Goal: Information Seeking & Learning: Compare options

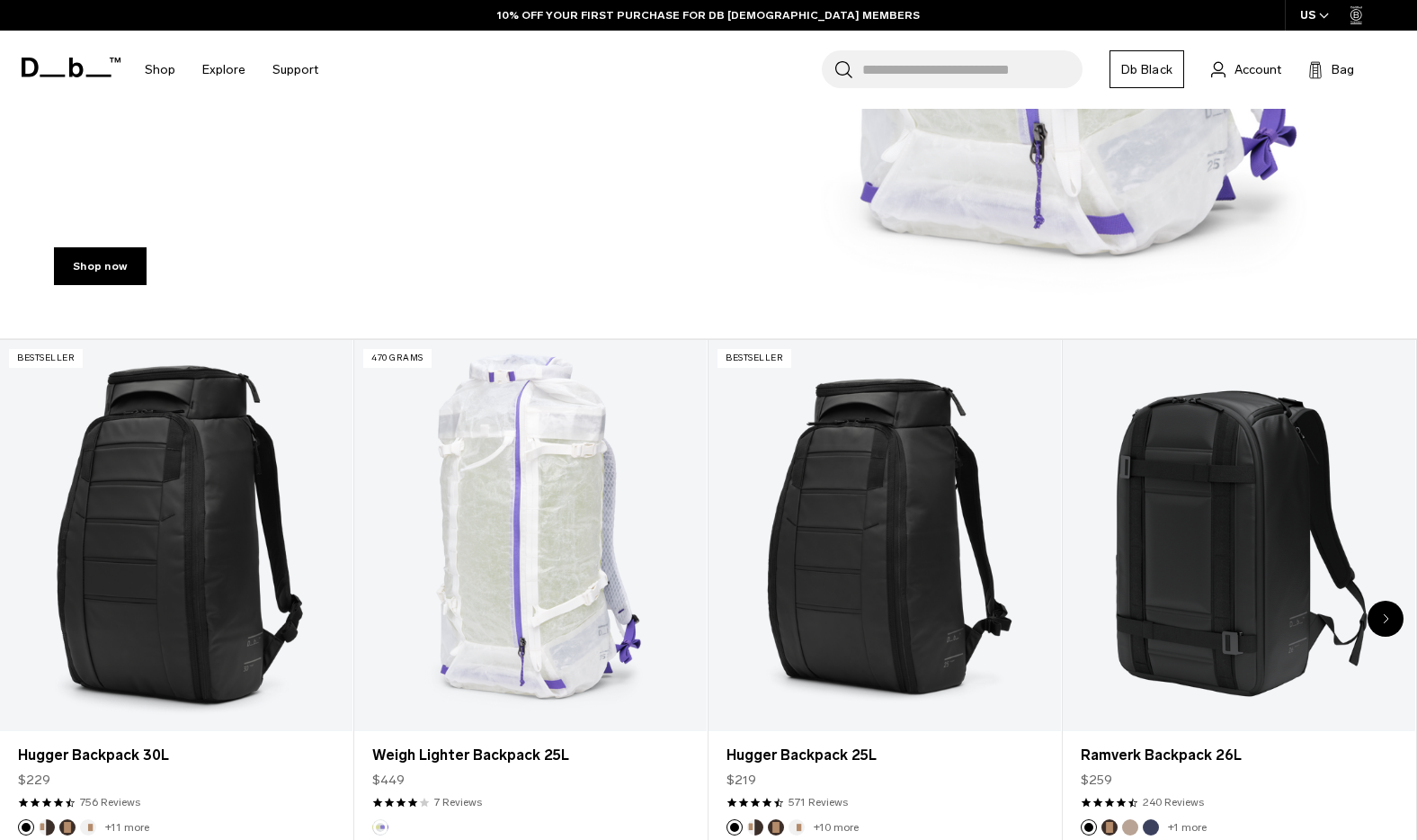
scroll to position [546, 0]
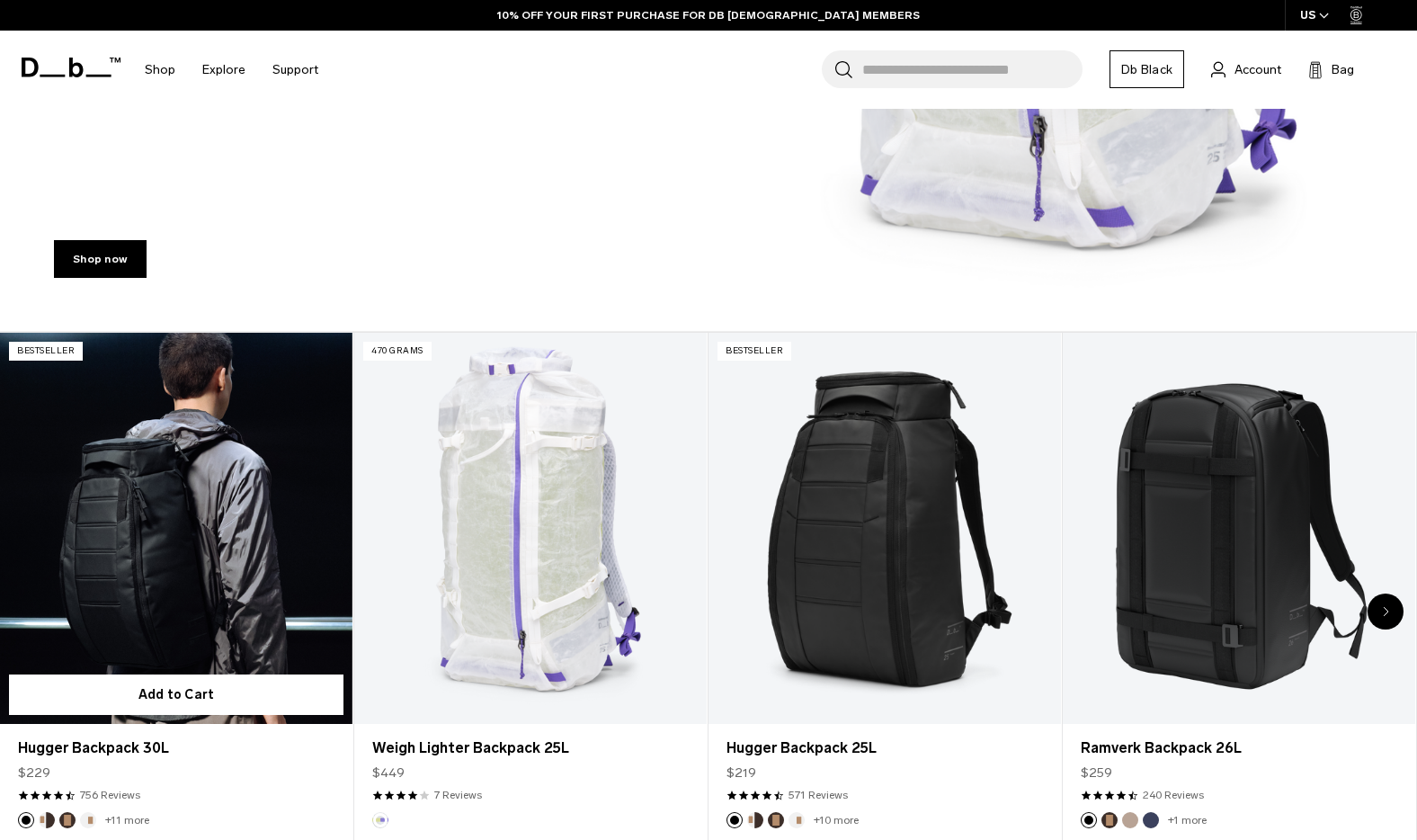
click at [177, 533] on link "Hugger Backpack 30L" at bounding box center [176, 529] width 353 height 392
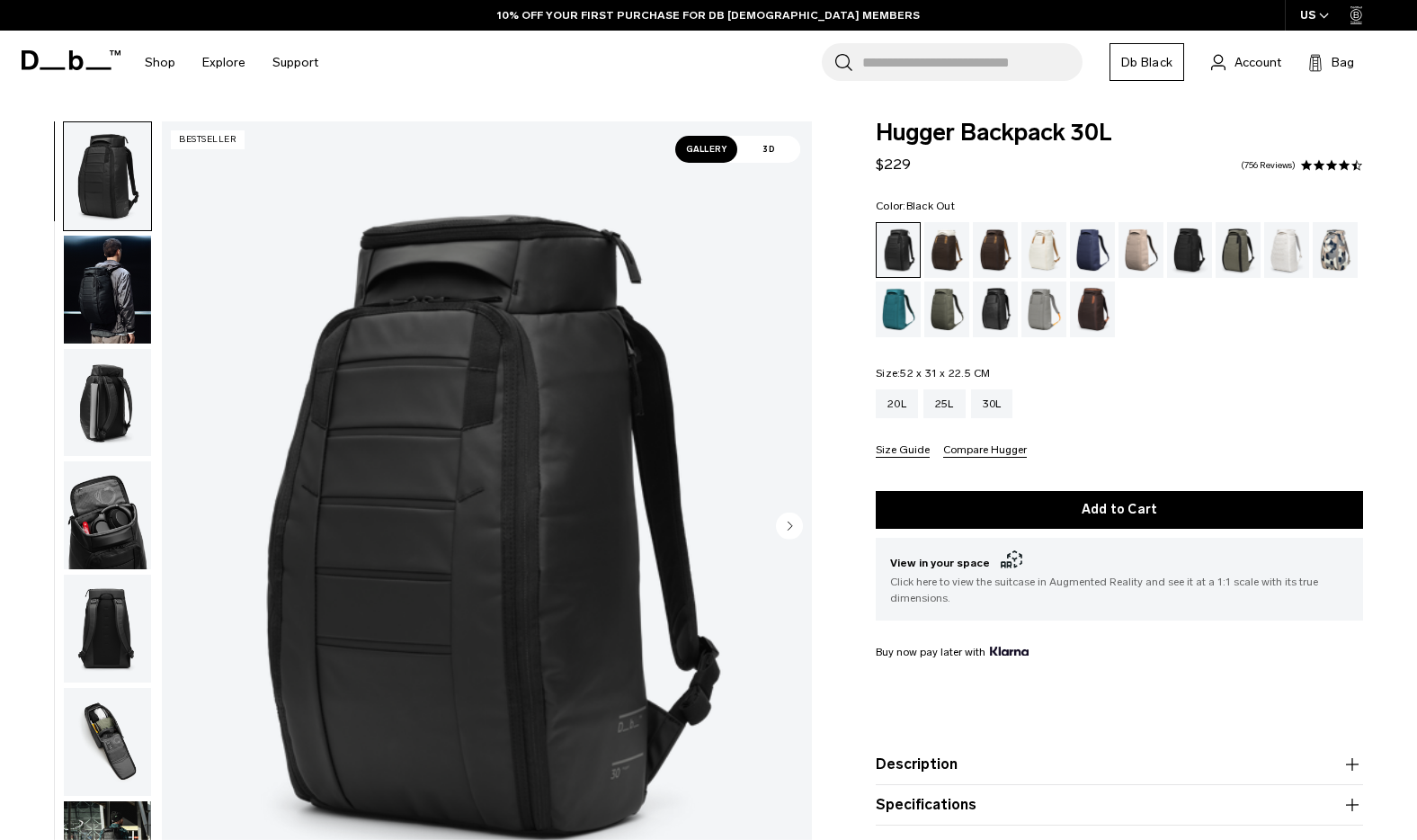
click at [906, 455] on button "Size Guide" at bounding box center [902, 452] width 54 height 14
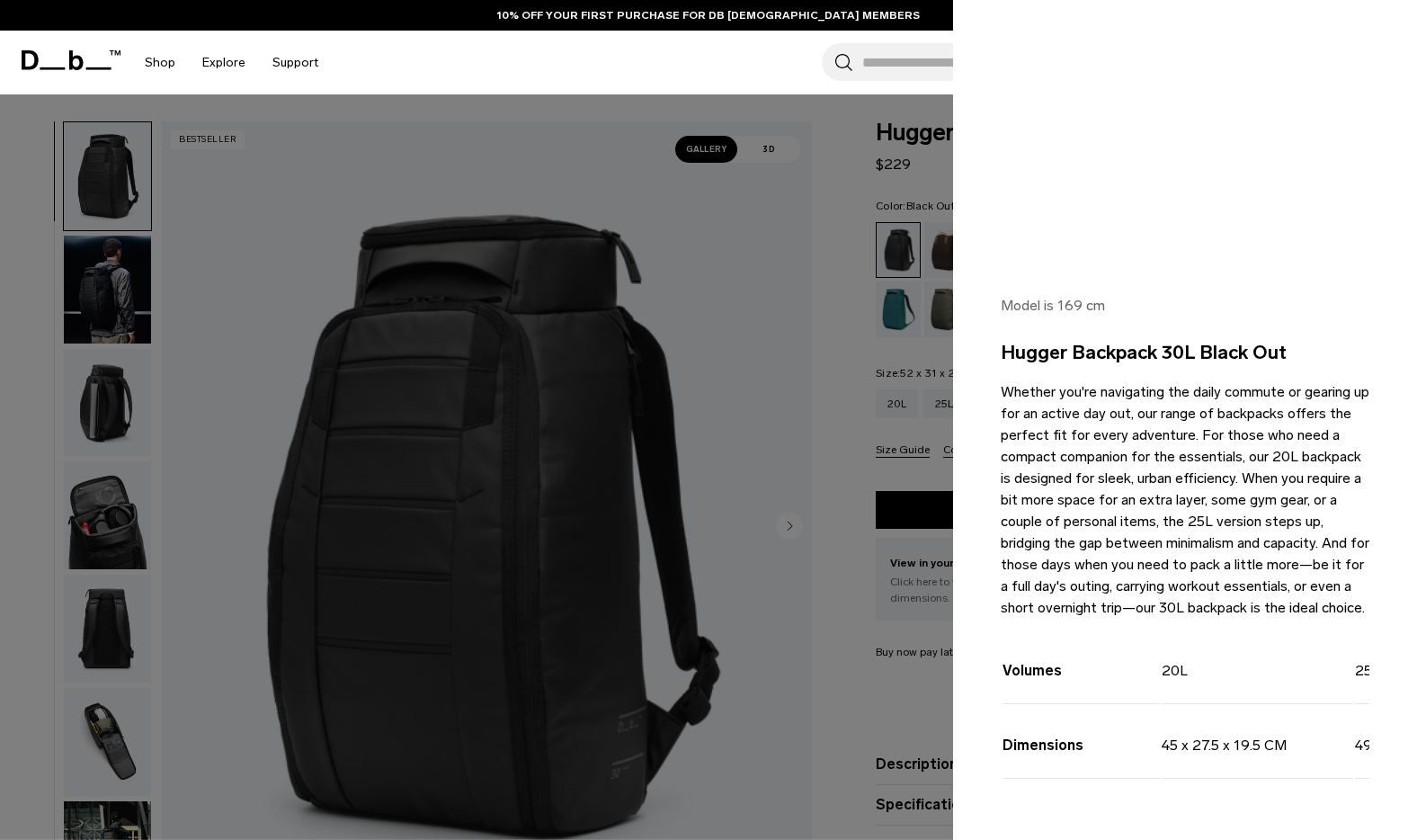
scroll to position [285, 0]
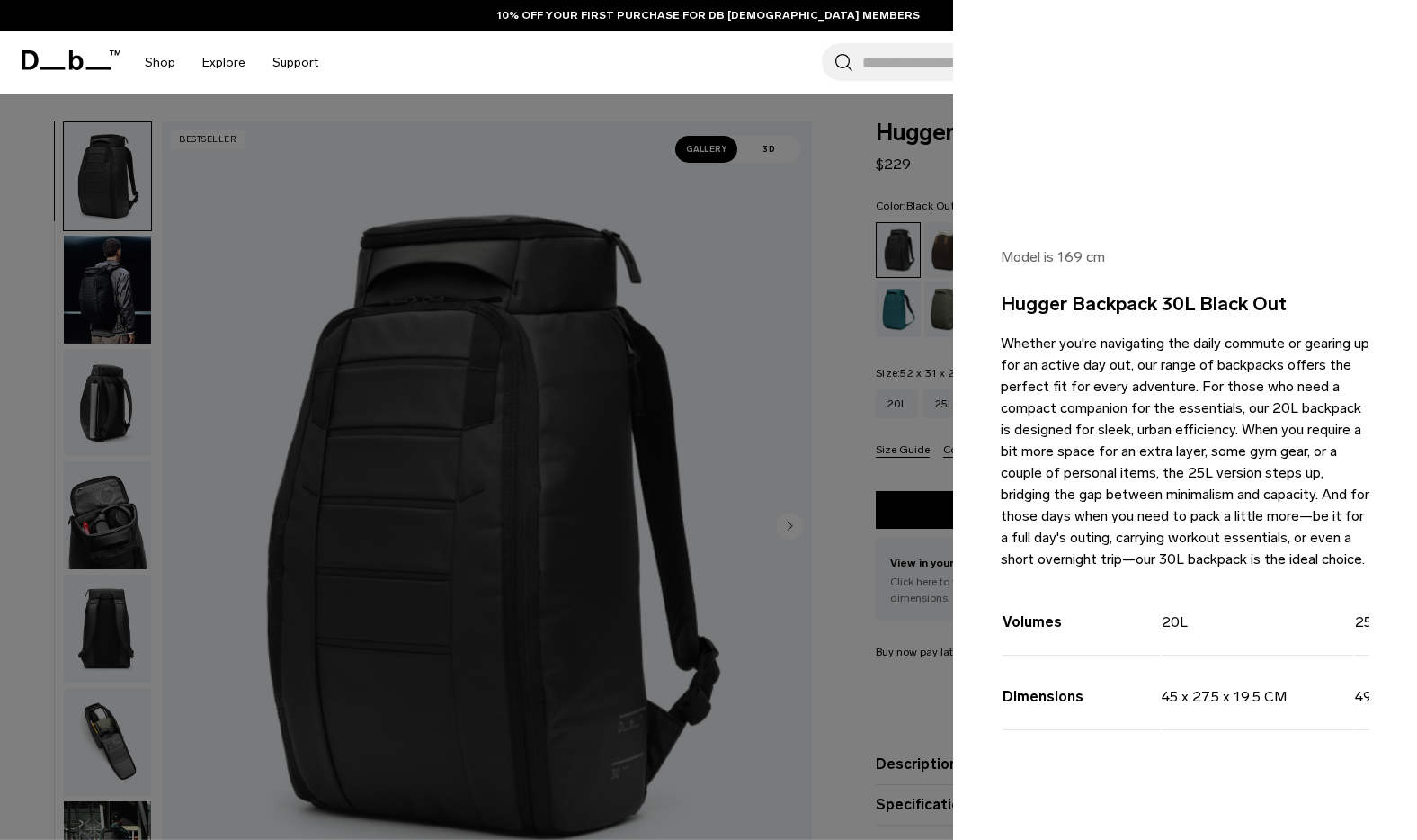
click at [919, 480] on div at bounding box center [708, 420] width 1417 height 840
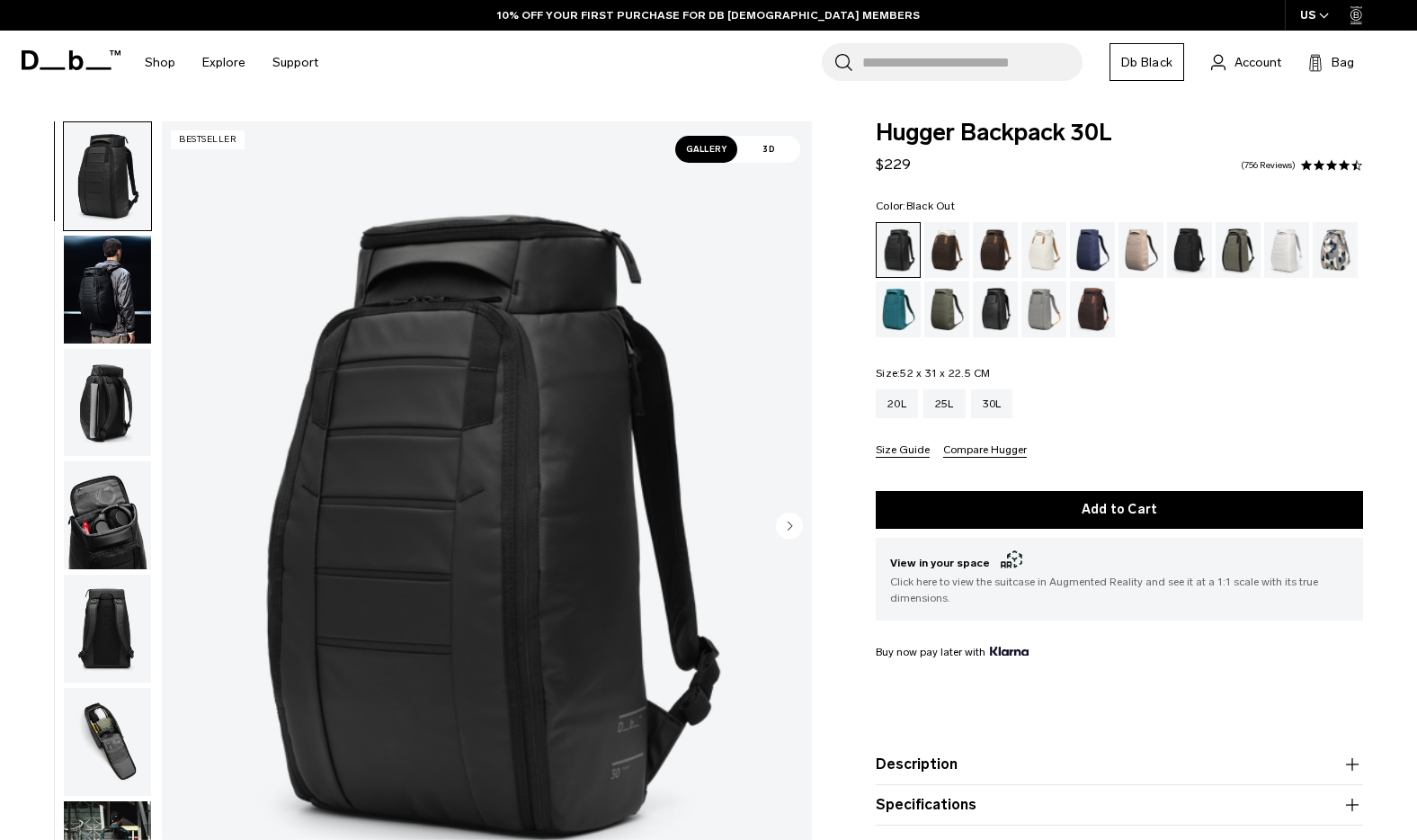
scroll to position [0, 0]
click at [968, 445] on button "Compare Hugger" at bounding box center [985, 452] width 84 height 14
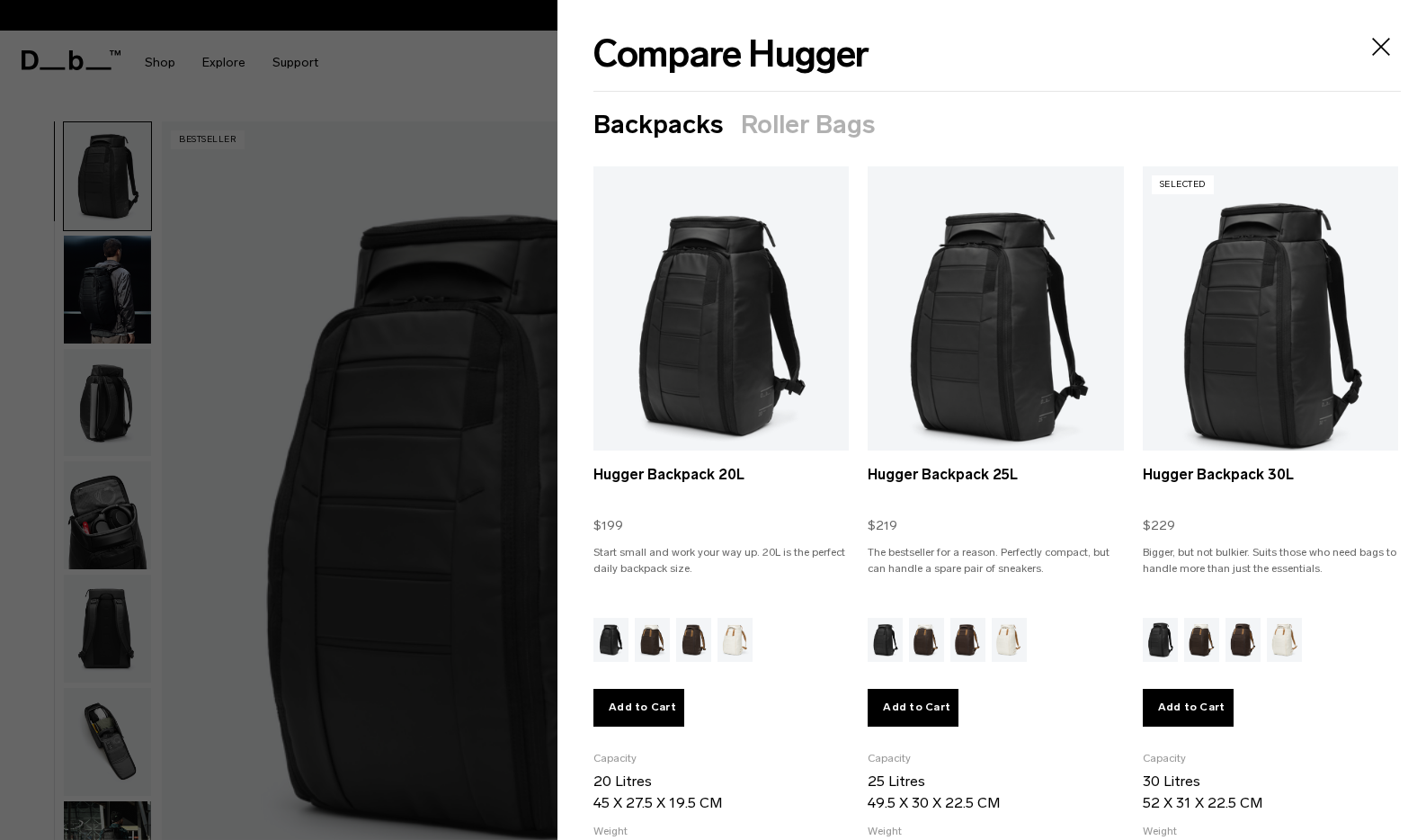
click at [789, 126] on button "Roller Bags" at bounding box center [808, 125] width 134 height 29
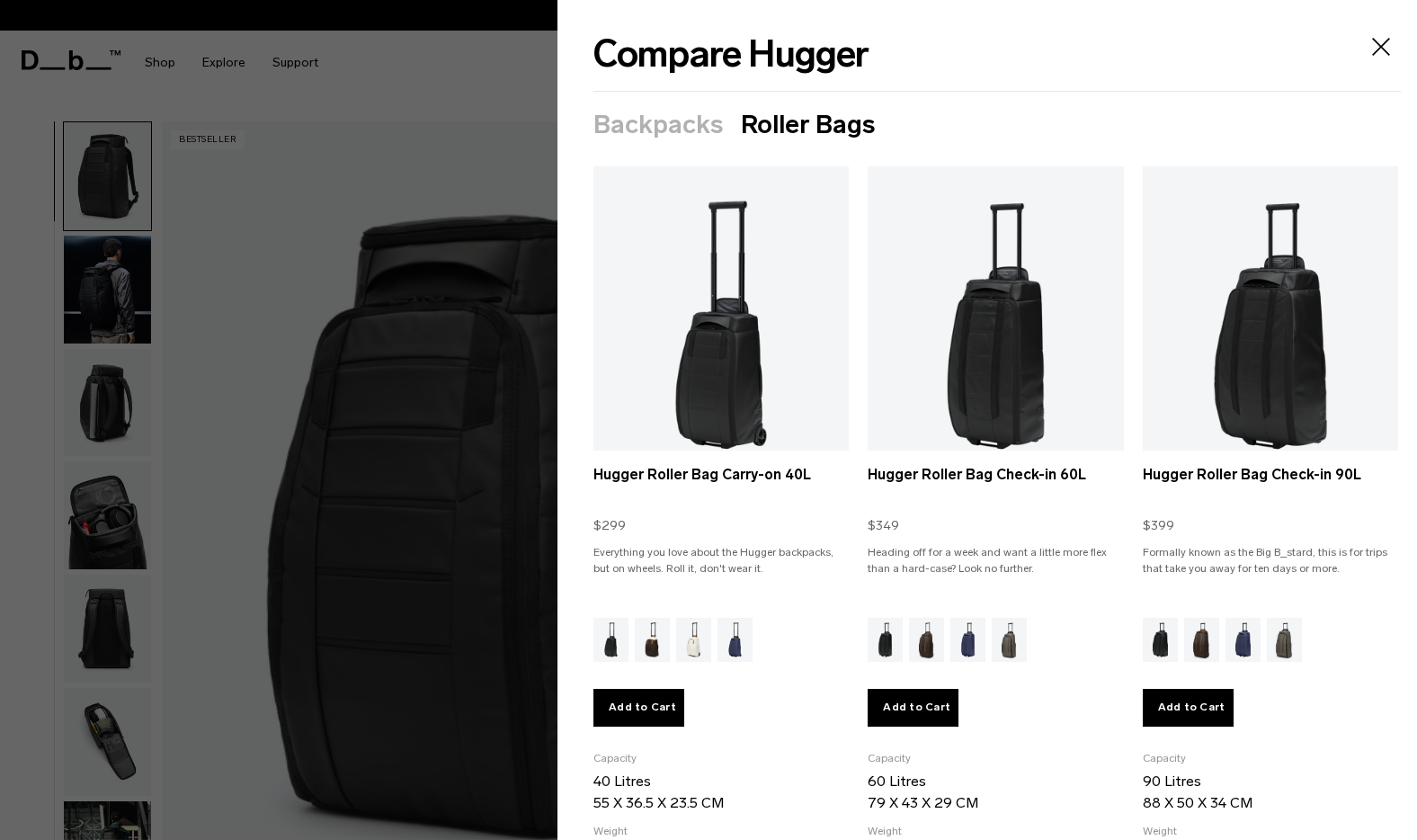
click at [645, 125] on button "Backpacks" at bounding box center [658, 125] width 129 height 29
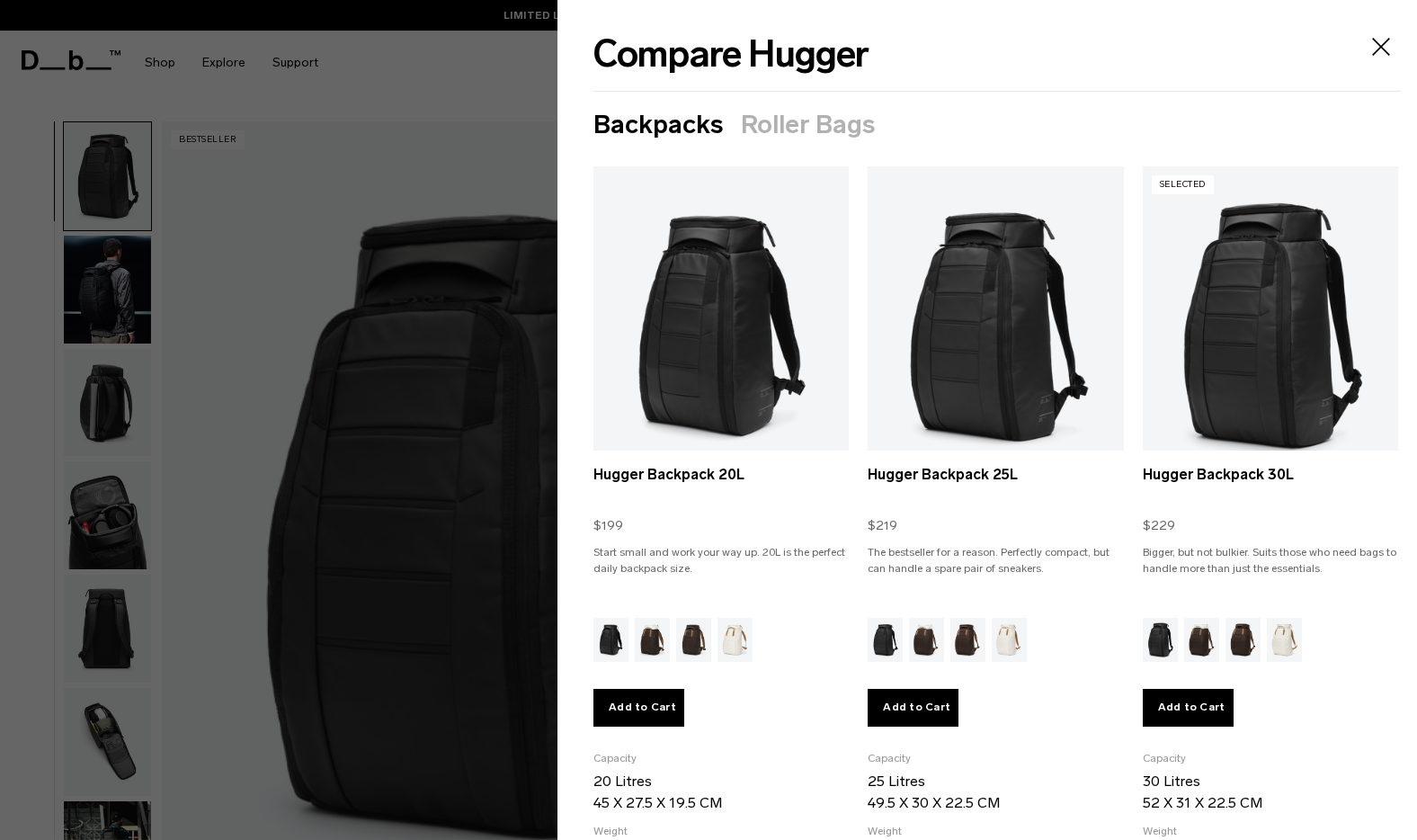
click at [502, 476] on div at bounding box center [708, 420] width 1417 height 840
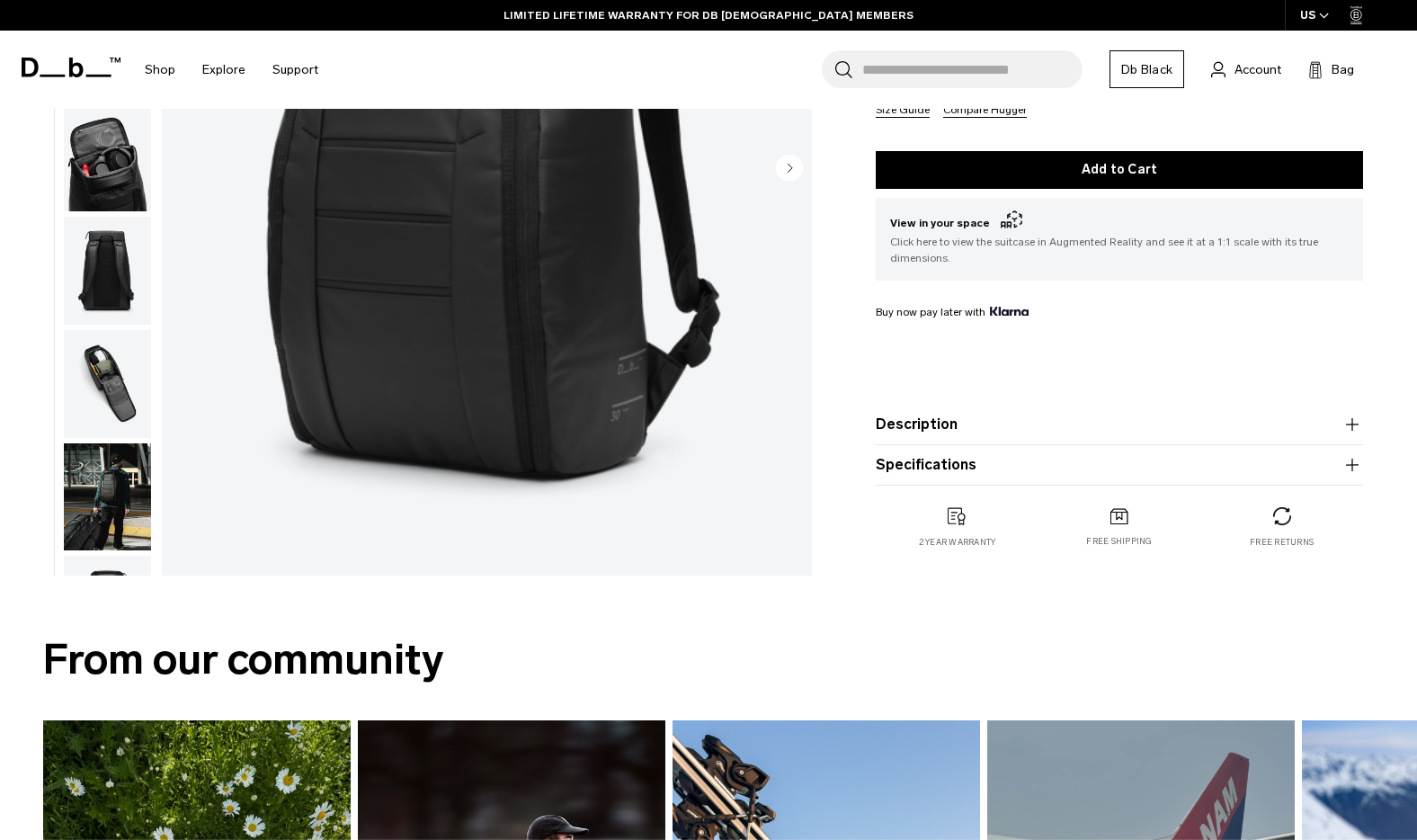
scroll to position [349, 0]
